Goal: Transaction & Acquisition: Purchase product/service

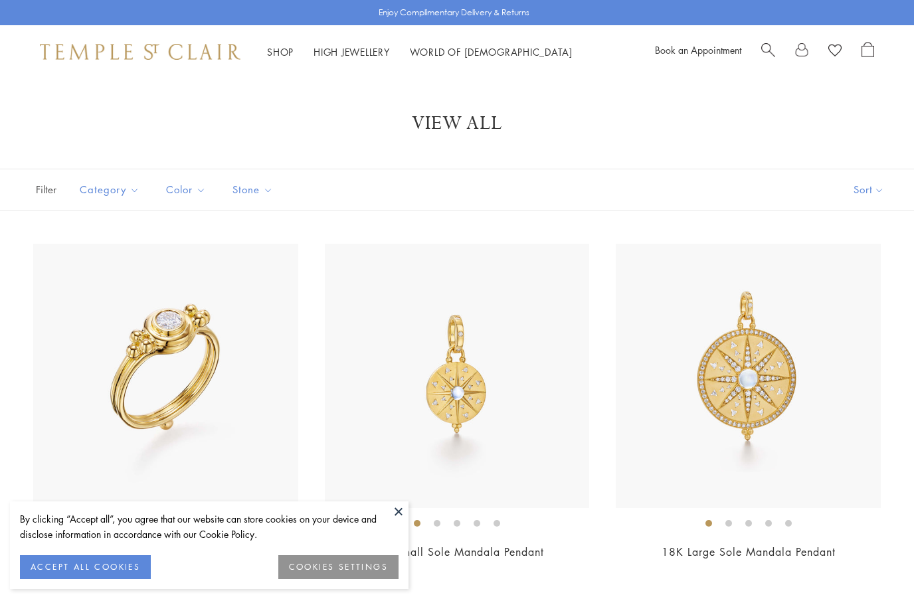
scroll to position [646, 0]
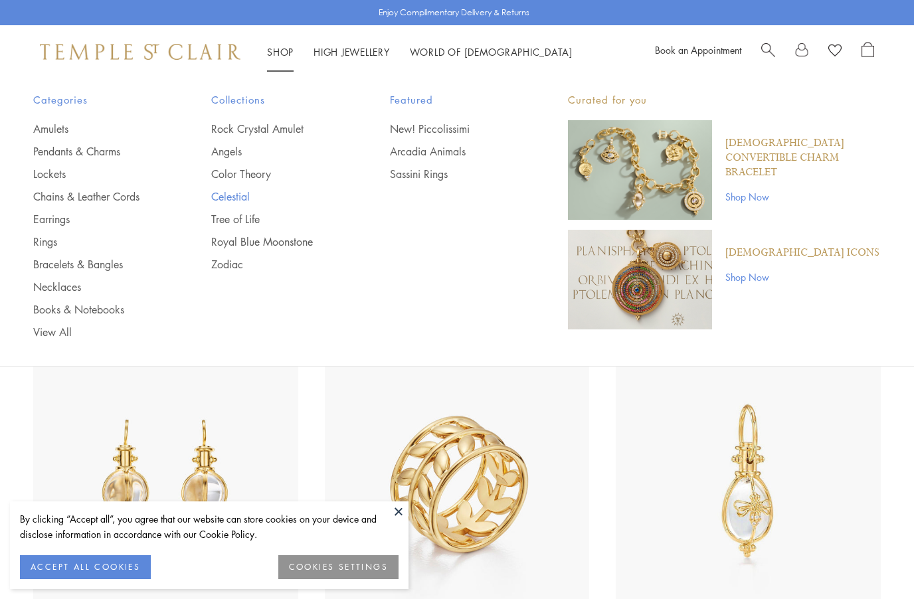
click at [233, 198] on link "Celestial" at bounding box center [273, 196] width 125 height 15
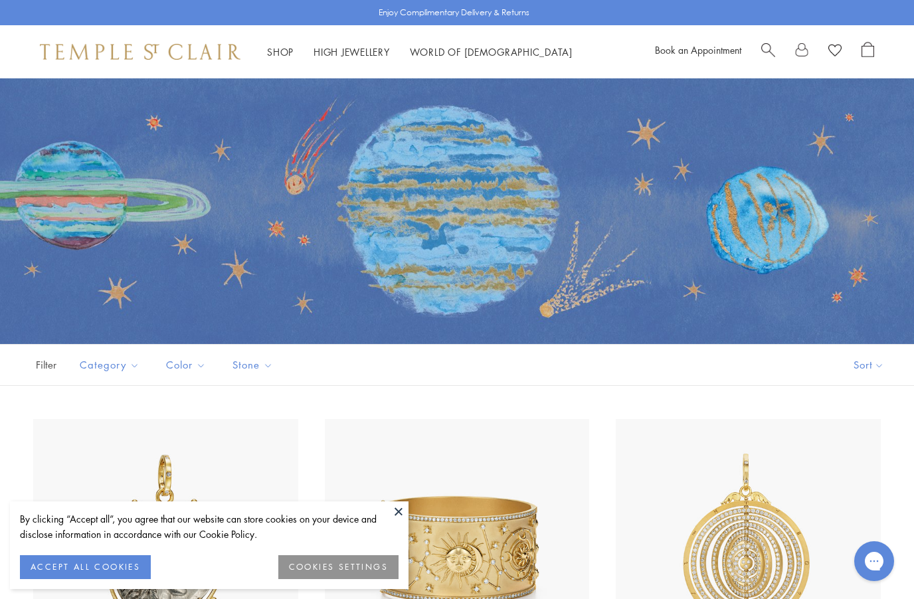
click at [130, 569] on button "ACCEPT ALL COOKIES" at bounding box center [85, 568] width 131 height 24
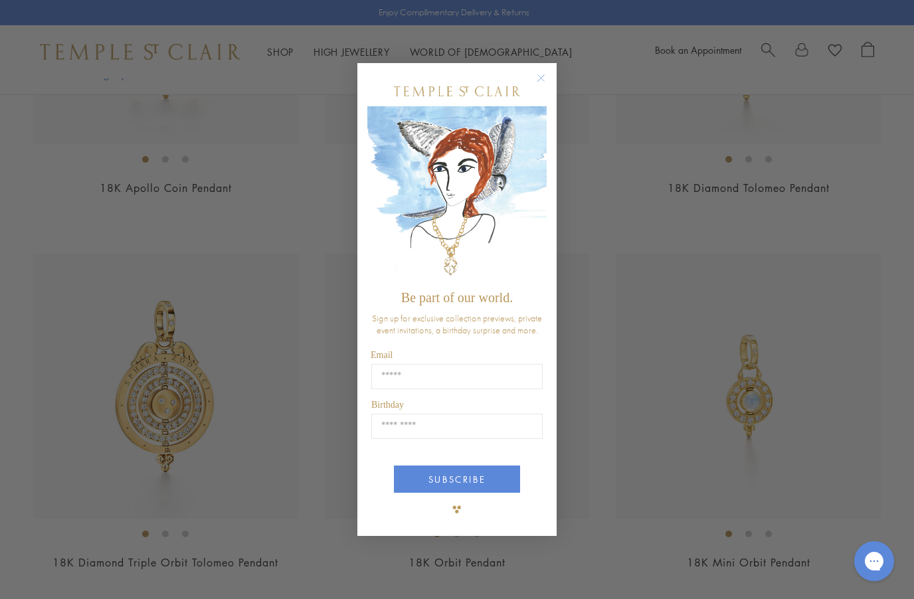
scroll to position [539, 0]
click at [544, 86] on circle "Close dialog" at bounding box center [542, 78] width 16 height 16
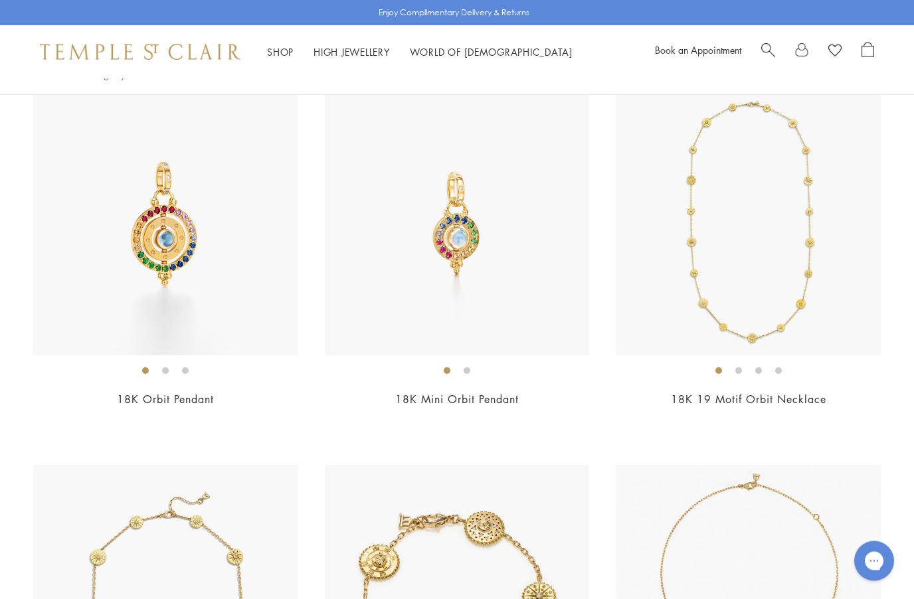
scroll to position [1452, 0]
click at [831, 294] on img at bounding box center [748, 223] width 265 height 265
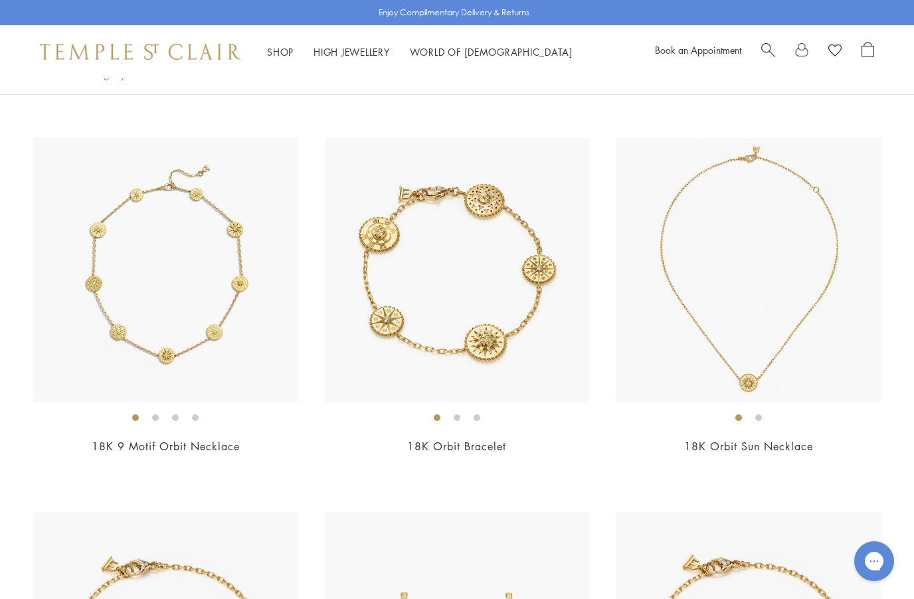
scroll to position [1779, 0]
click at [243, 312] on img at bounding box center [165, 270] width 265 height 265
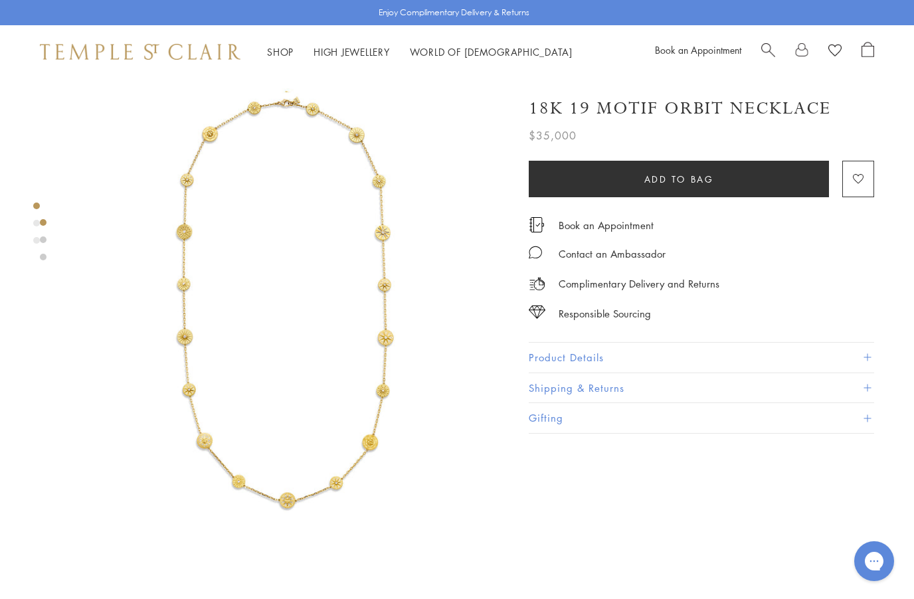
click at [853, 348] on button "Product Details" at bounding box center [702, 358] width 346 height 30
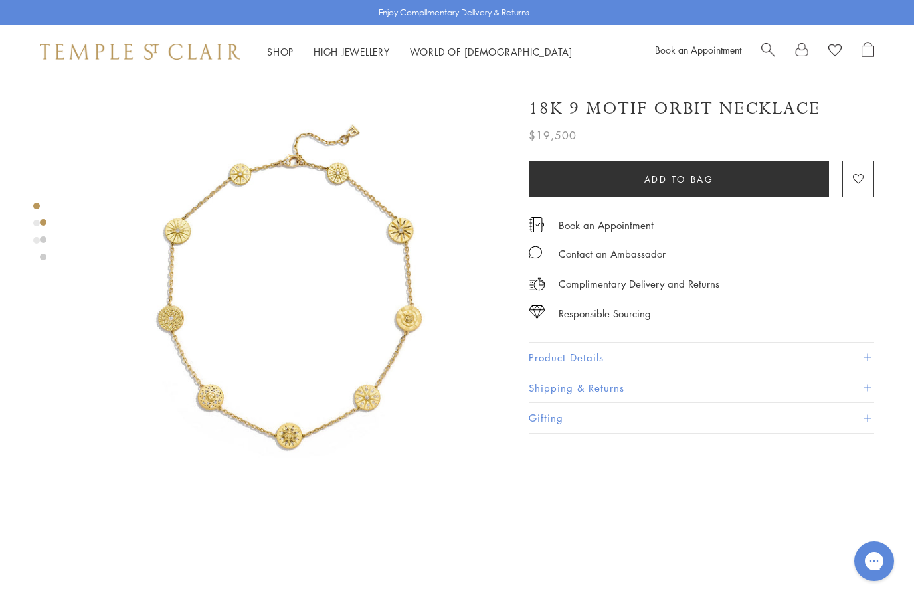
click at [867, 354] on span at bounding box center [867, 357] width 7 height 7
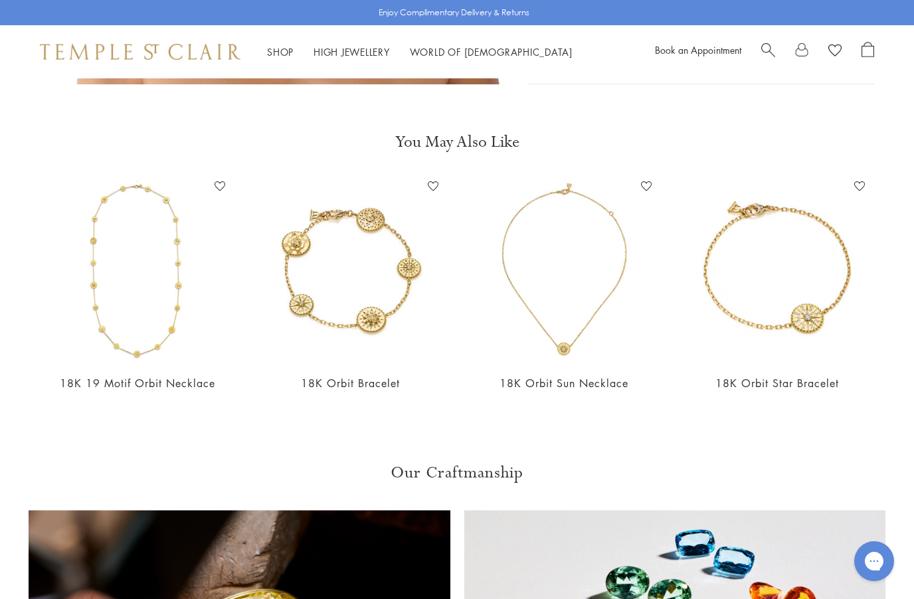
scroll to position [1358, 0]
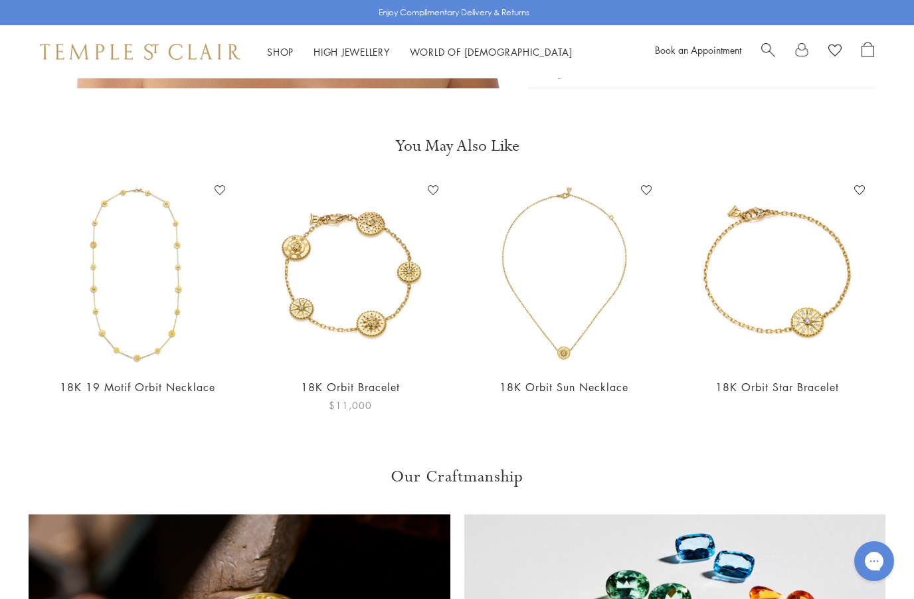
click at [385, 325] on img at bounding box center [350, 273] width 187 height 187
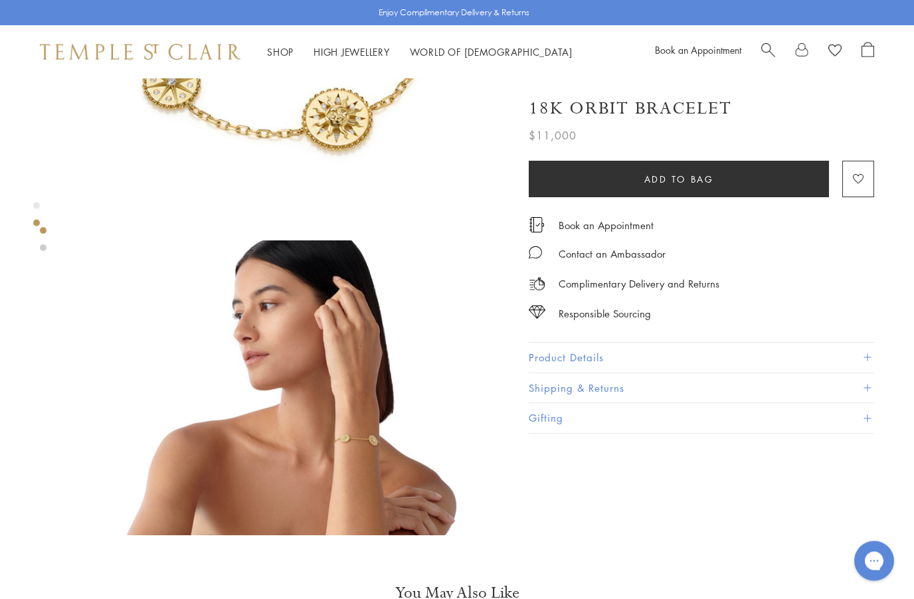
scroll to position [300, 0]
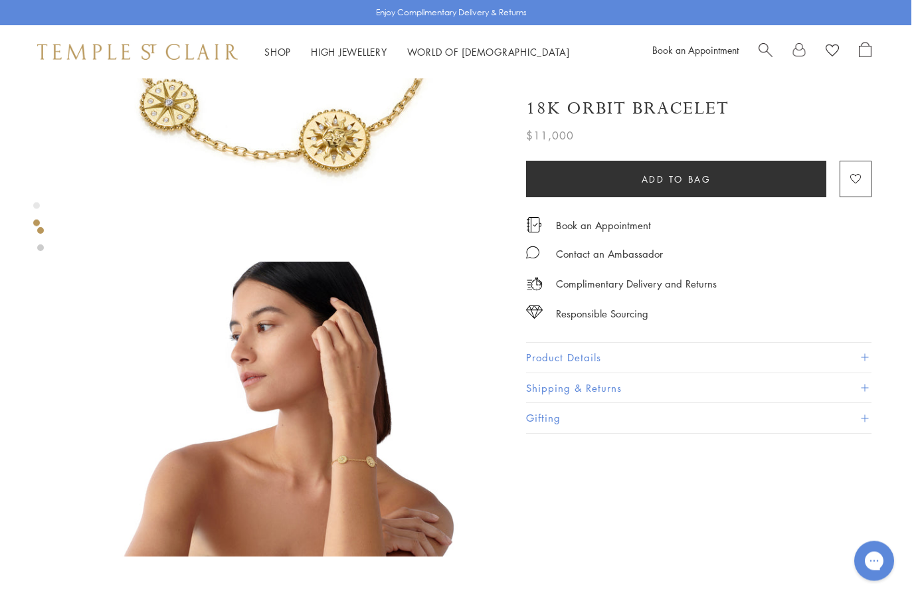
click at [744, 345] on button "Product Details" at bounding box center [699, 358] width 346 height 30
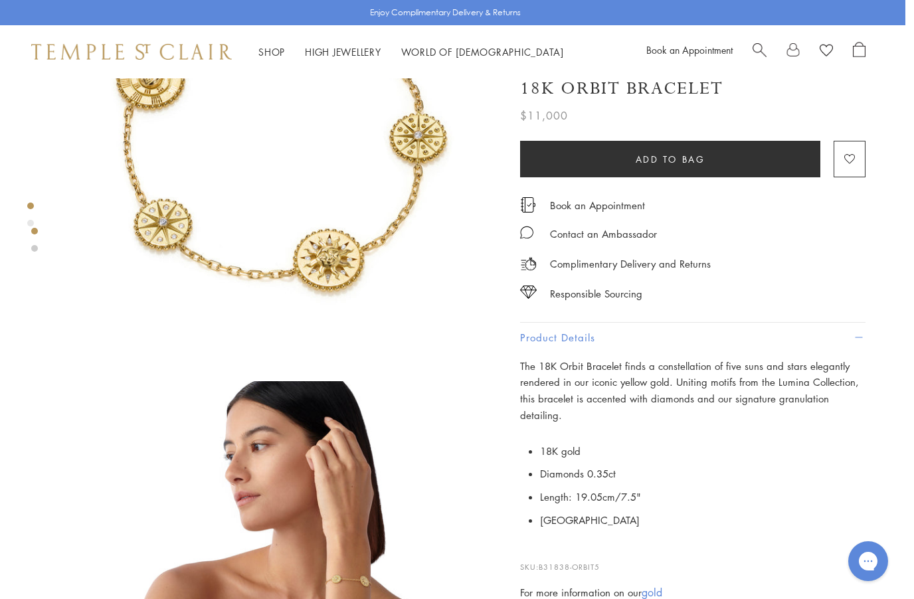
scroll to position [0, 3]
